Goal: Transaction & Acquisition: Purchase product/service

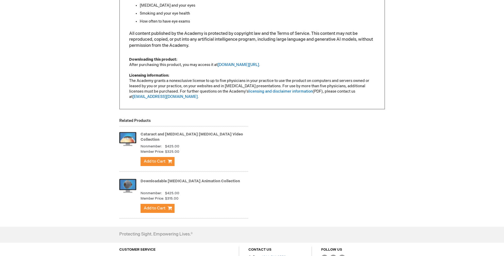
scroll to position [407, 0]
click at [176, 181] on link "Downloadable [MEDICAL_DATA] Animation Collection" at bounding box center [190, 181] width 99 height 5
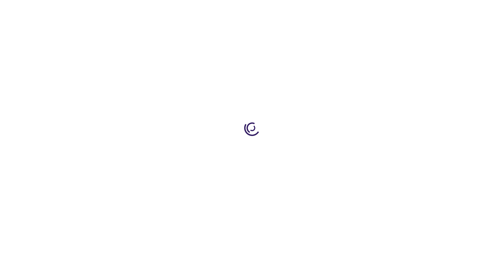
type input "1"
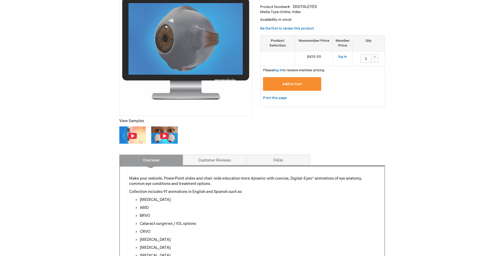
scroll to position [103, 0]
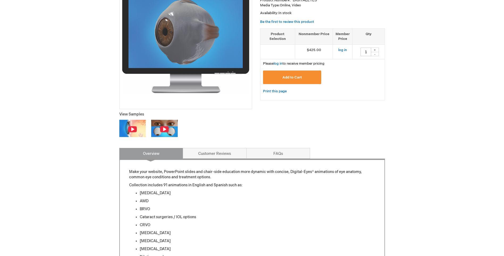
click at [132, 129] on img at bounding box center [132, 129] width 9 height 7
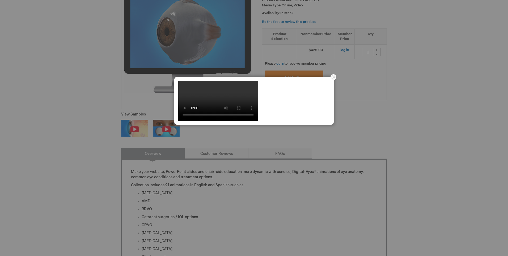
click at [335, 76] on button "Close" at bounding box center [333, 77] width 16 height 16
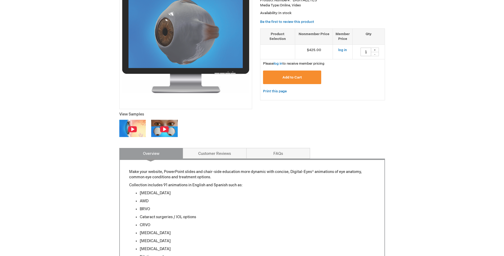
click at [164, 129] on img at bounding box center [164, 129] width 9 height 7
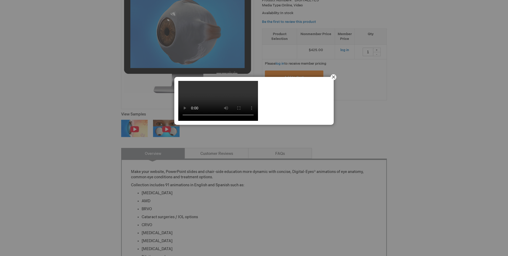
click at [333, 77] on button "Close" at bounding box center [333, 77] width 16 height 16
